Goal: Task Accomplishment & Management: Complete application form

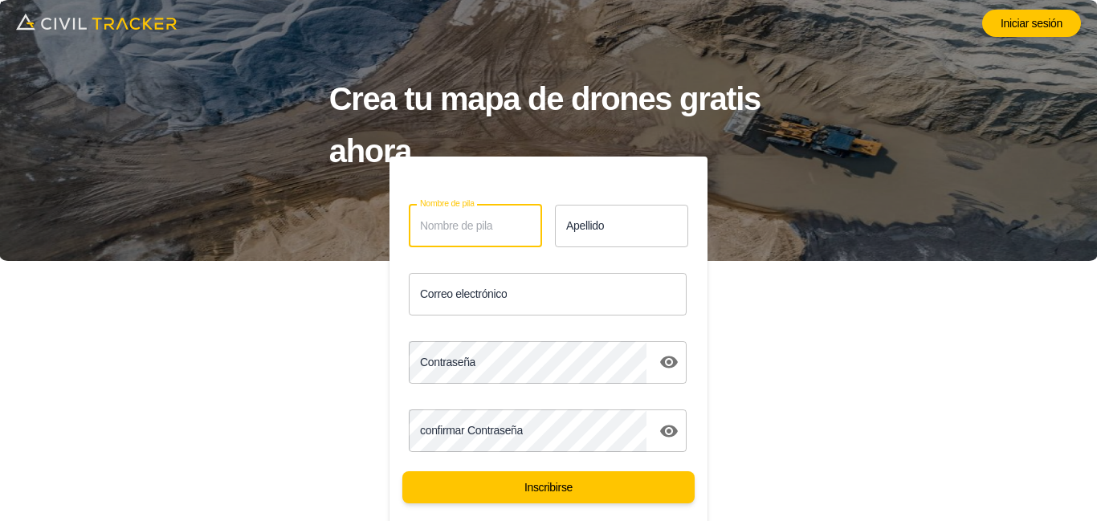
click at [504, 218] on input "Nombre de pila" at bounding box center [475, 226] width 133 height 43
type input "v"
type input "[PERSON_NAME]"
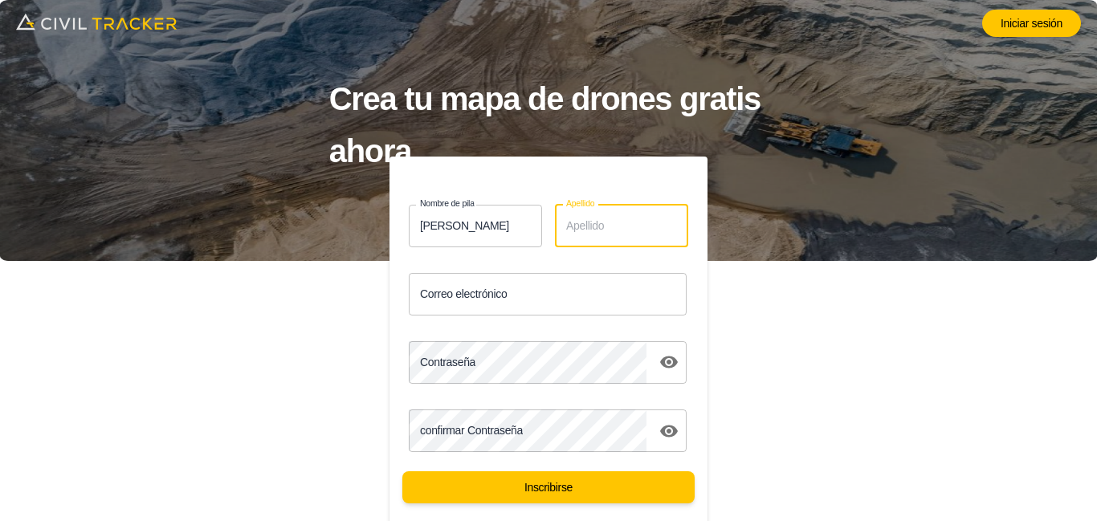
click at [585, 230] on input "Apellido" at bounding box center [621, 226] width 133 height 43
click at [611, 225] on input "Apellido" at bounding box center [621, 226] width 133 height 43
type input "j"
type input "[PERSON_NAME]"
click at [453, 302] on input "Correo electrónico" at bounding box center [548, 294] width 278 height 43
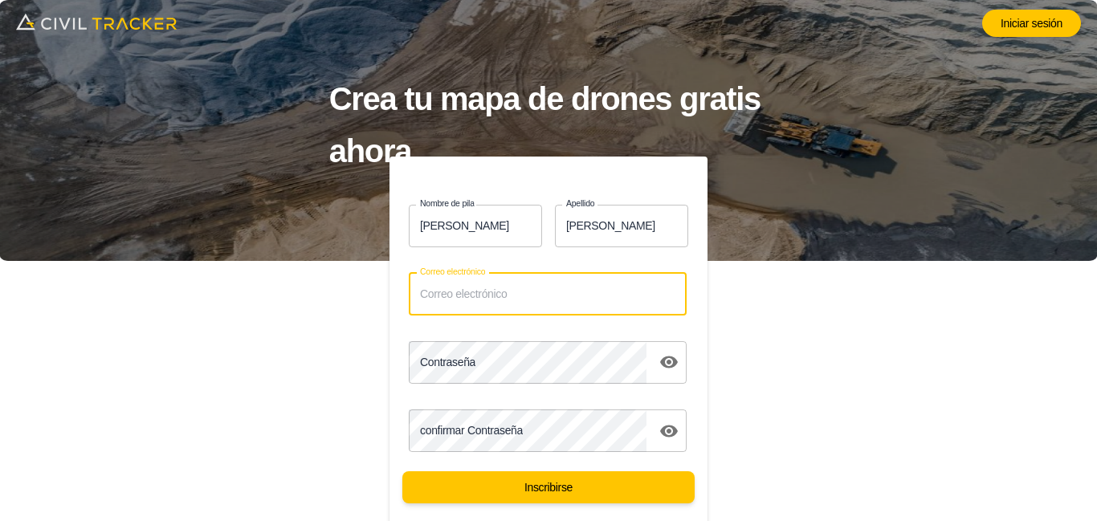
click at [498, 268] on div "Correo electrónico Correo electrónico" at bounding box center [542, 288] width 331 height 68
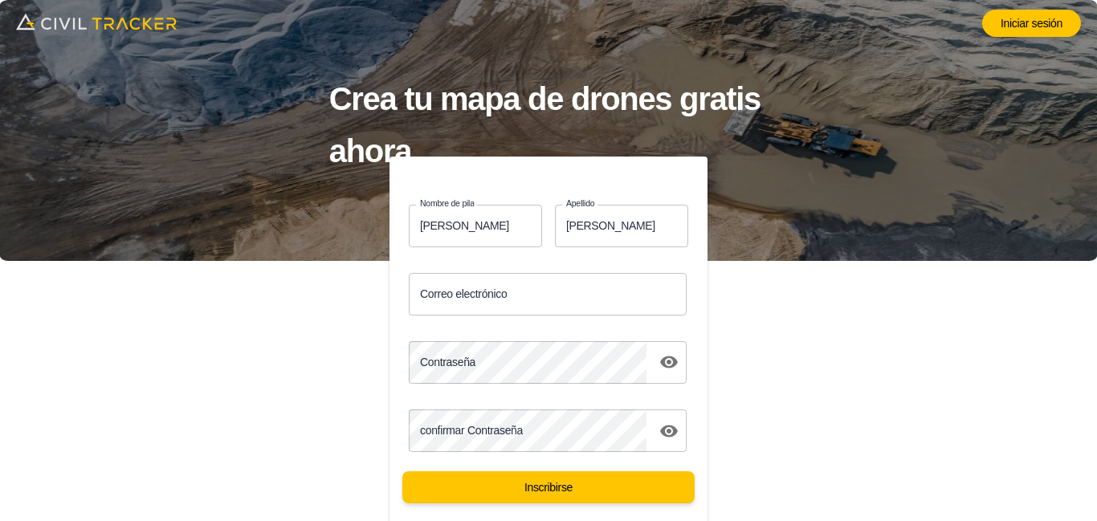
click at [508, 285] on input "Correo electrónico" at bounding box center [548, 294] width 278 height 43
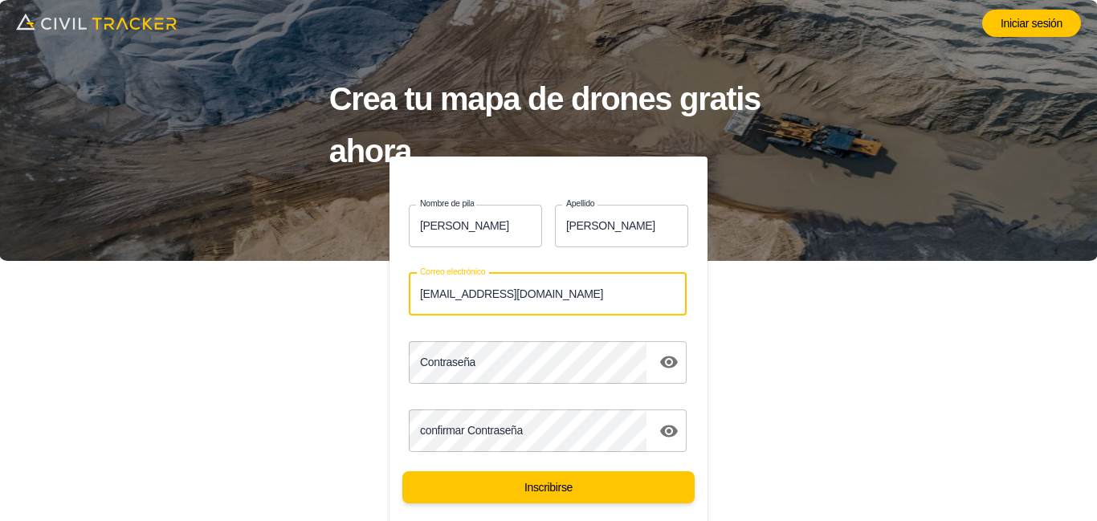
type input "victor_jasso@live.com.mx"
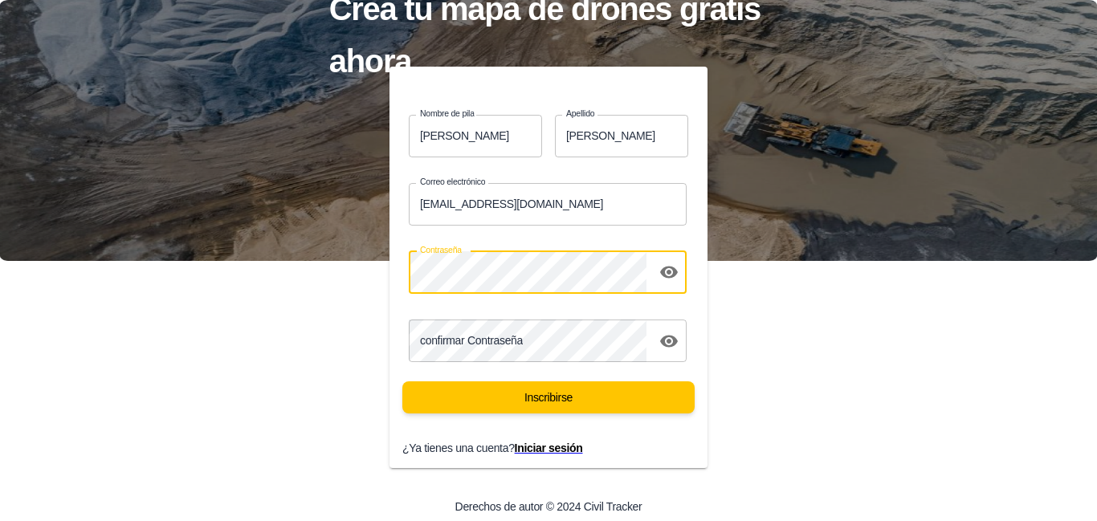
scroll to position [98, 0]
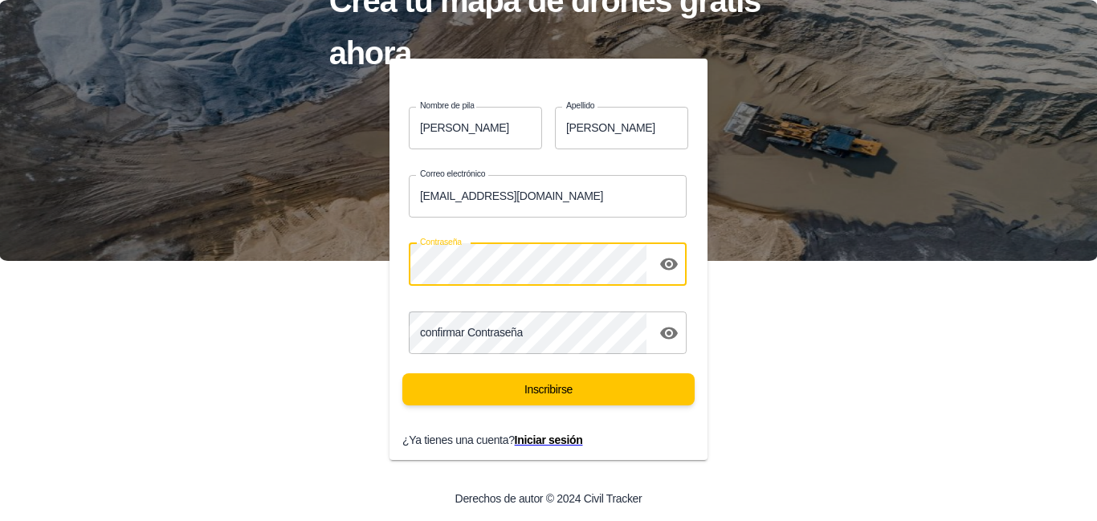
click at [667, 273] on icon "alternar visibilidad de contraseña" at bounding box center [668, 264] width 19 height 19
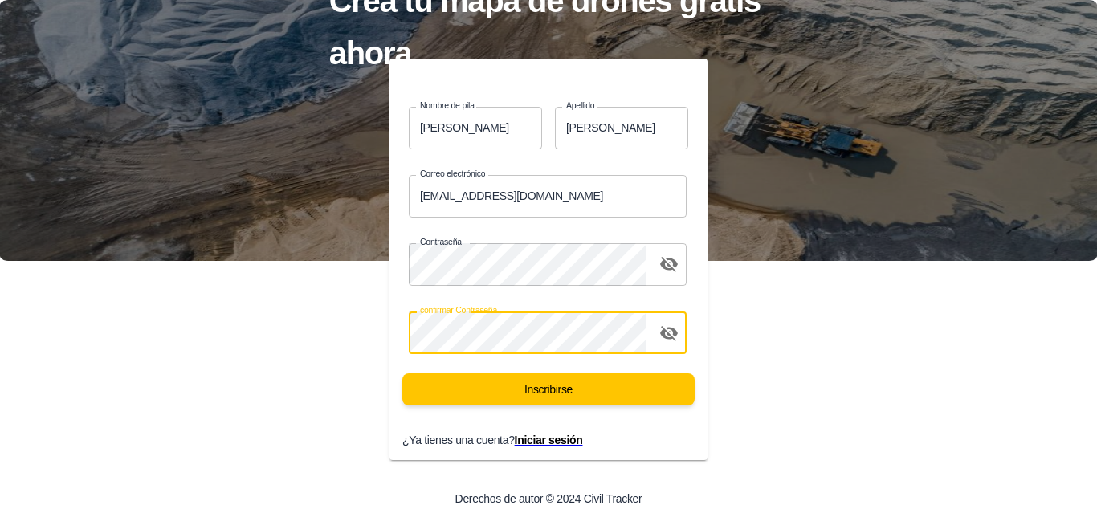
click at [634, 134] on input "Jasso" at bounding box center [621, 128] width 133 height 43
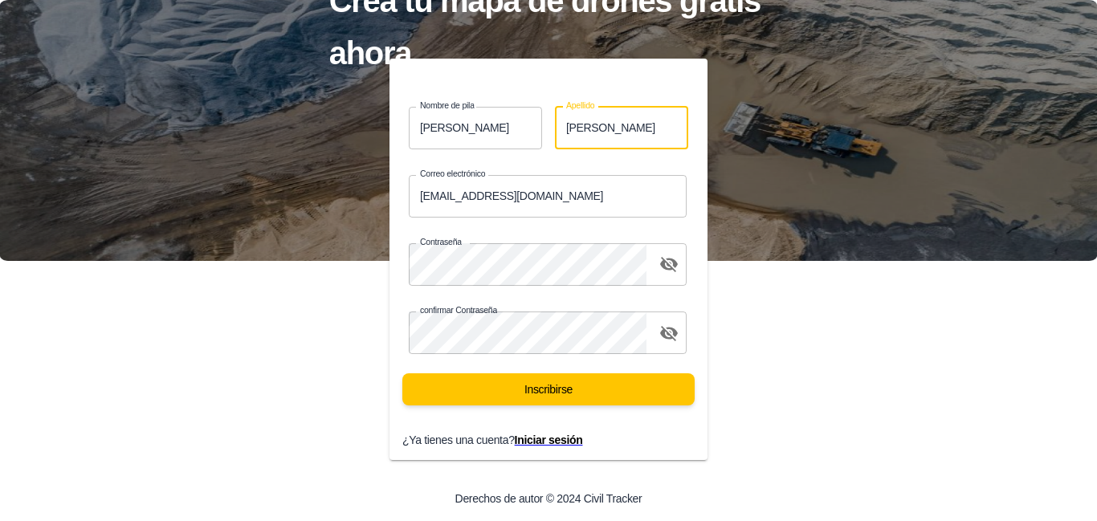
type input "Jasso Rocha"
click at [491, 133] on input "Víctor Miguel" at bounding box center [475, 128] width 133 height 43
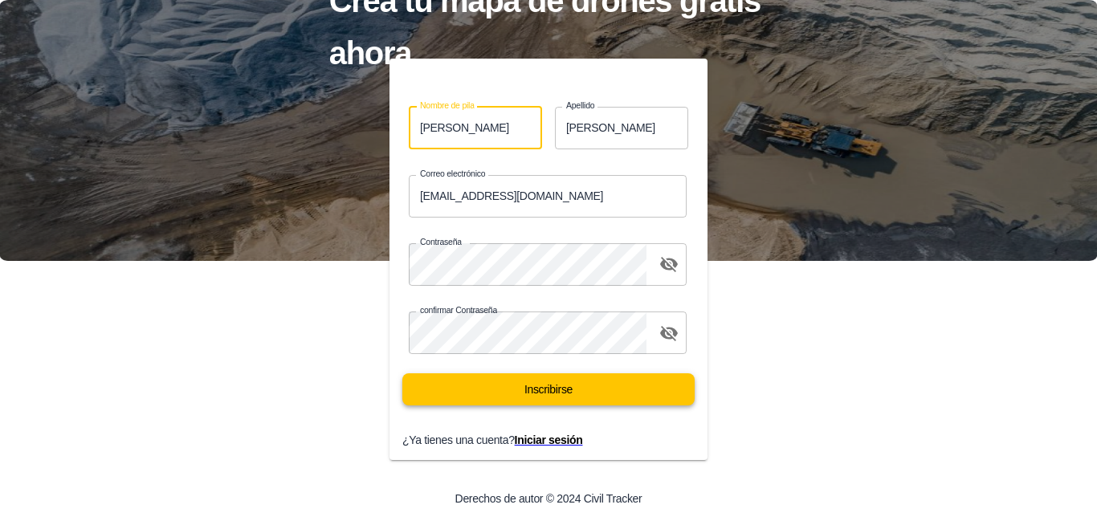
click at [559, 385] on font "Inscribirse" at bounding box center [548, 389] width 48 height 13
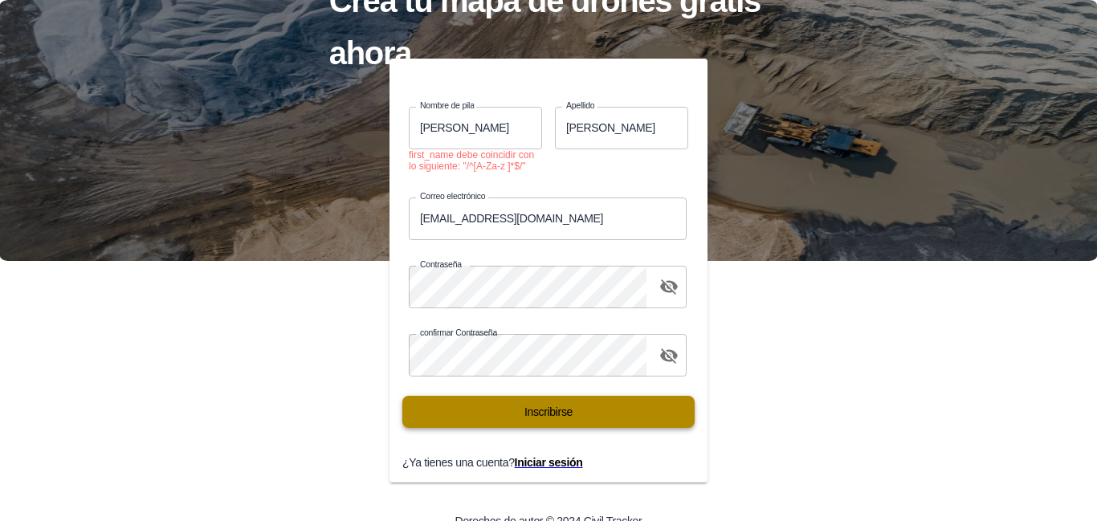
click at [636, 413] on button "Inscribirse" at bounding box center [548, 412] width 292 height 32
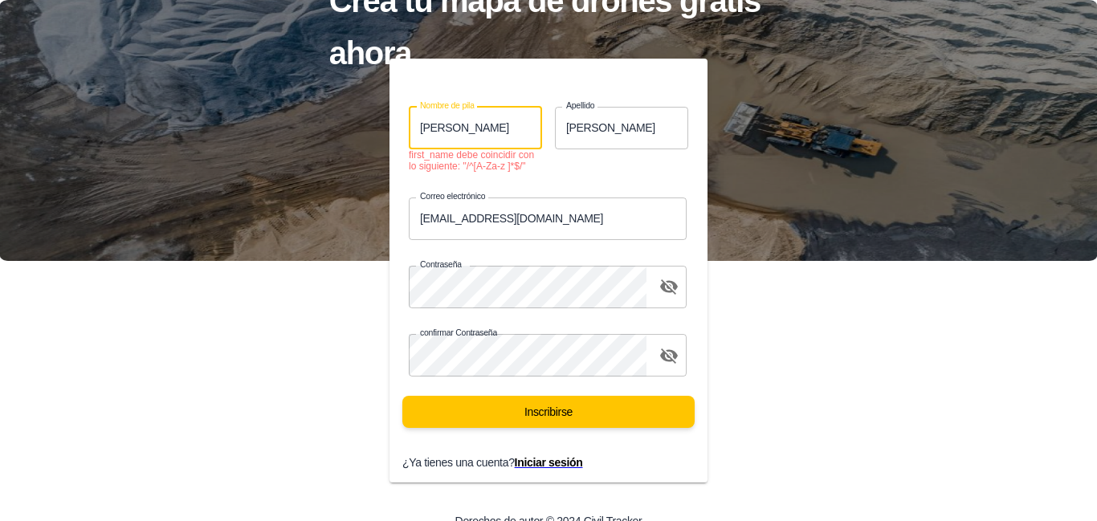
click at [506, 126] on input "Víctor Miguel" at bounding box center [475, 128] width 133 height 43
click at [512, 130] on input "Víctor Miguel" at bounding box center [475, 128] width 133 height 43
drag, startPoint x: 451, startPoint y: 130, endPoint x: 381, endPoint y: 141, distance: 70.6
click at [376, 138] on div "Nombre de pila Víctor Miguel nombre de pila first_name debe coincidir con lo si…" at bounding box center [548, 271] width 357 height 424
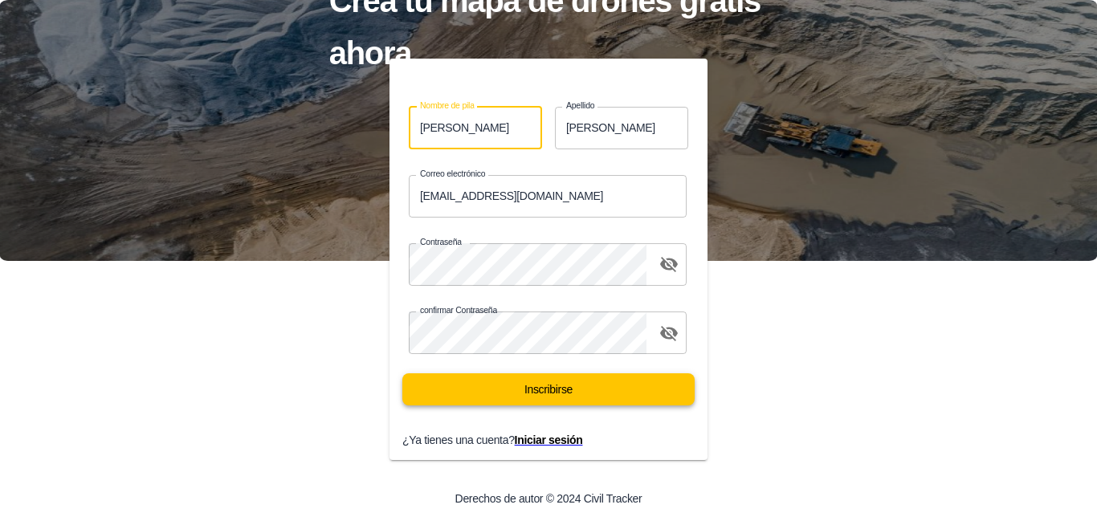
type input "Miguel"
click at [610, 393] on button "Inscribirse" at bounding box center [548, 389] width 292 height 32
click at [615, 387] on button "Inscribirse" at bounding box center [548, 389] width 292 height 32
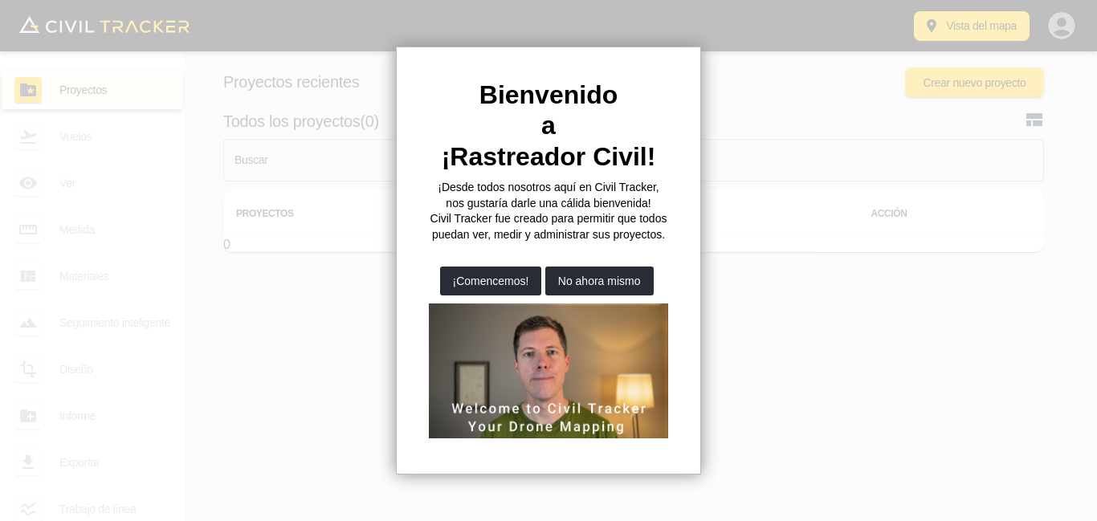
click at [758, 129] on div at bounding box center [548, 260] width 1097 height 521
click at [739, 116] on div at bounding box center [548, 260] width 1097 height 521
click at [561, 286] on font "No ahora mismo" at bounding box center [599, 281] width 83 height 13
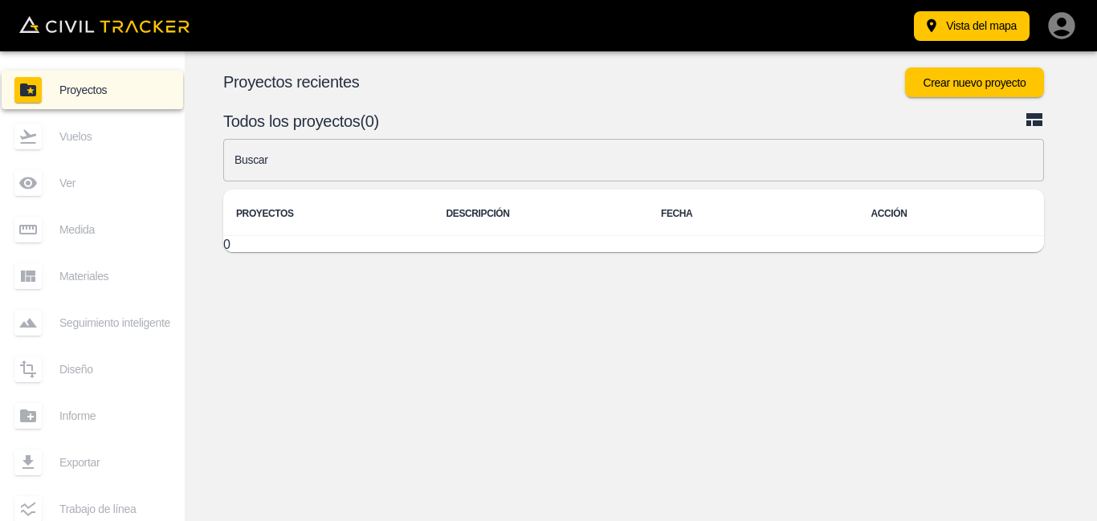
drag, startPoint x: 831, startPoint y: 319, endPoint x: 842, endPoint y: 312, distance: 13.4
click at [831, 318] on div "© Mapbox © OpenStreetMap Improve this map © Maxar 2D 3D Proyectos recientes Cre…" at bounding box center [641, 286] width 912 height 470
